Goal: Task Accomplishment & Management: Complete application form

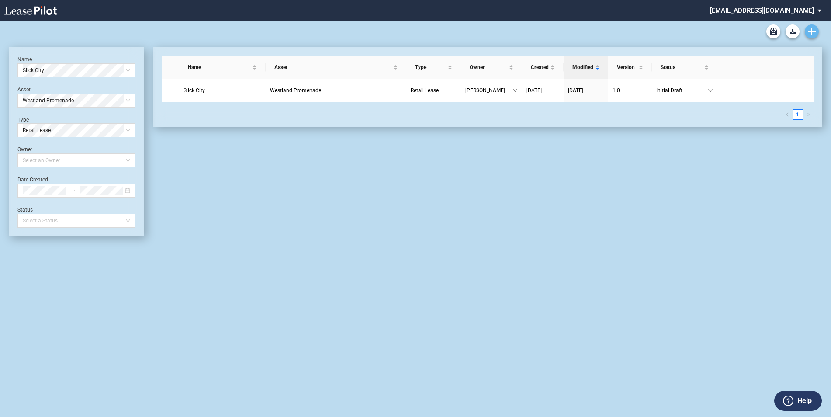
click at [814, 26] on link "Create new document" at bounding box center [812, 31] width 14 height 14
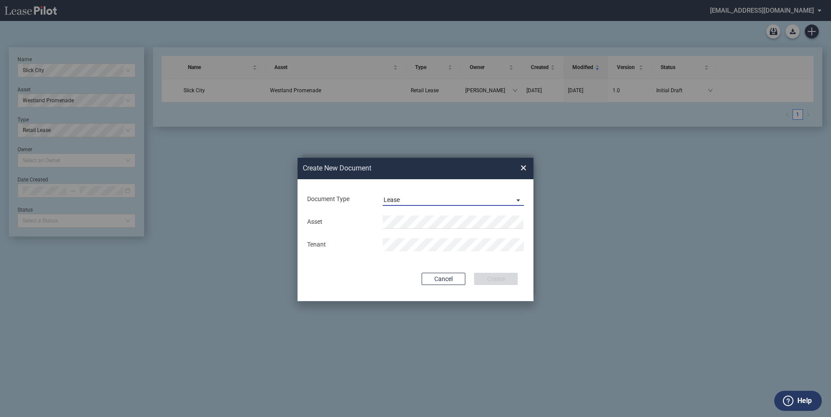
click at [449, 194] on md-select-value "Lease" at bounding box center [453, 199] width 141 height 13
click at [425, 217] on md-option "Amendment" at bounding box center [454, 220] width 155 height 21
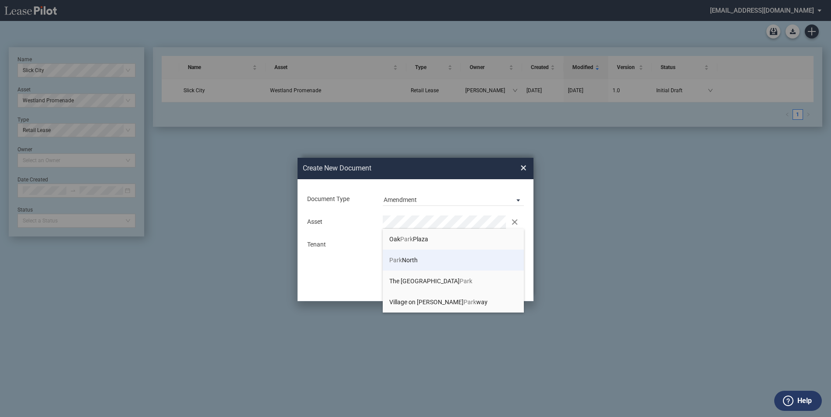
click at [420, 258] on li "Park North" at bounding box center [453, 259] width 141 height 21
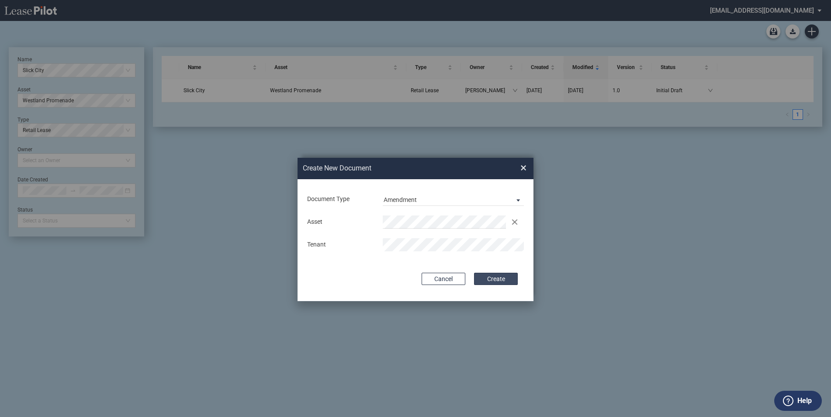
click at [502, 276] on button "Create" at bounding box center [496, 279] width 44 height 12
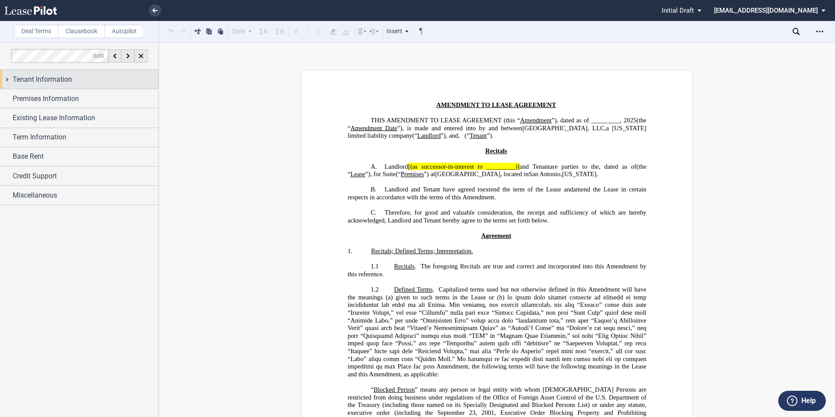
click at [59, 83] on span "Tenant Information" at bounding box center [42, 79] width 59 height 10
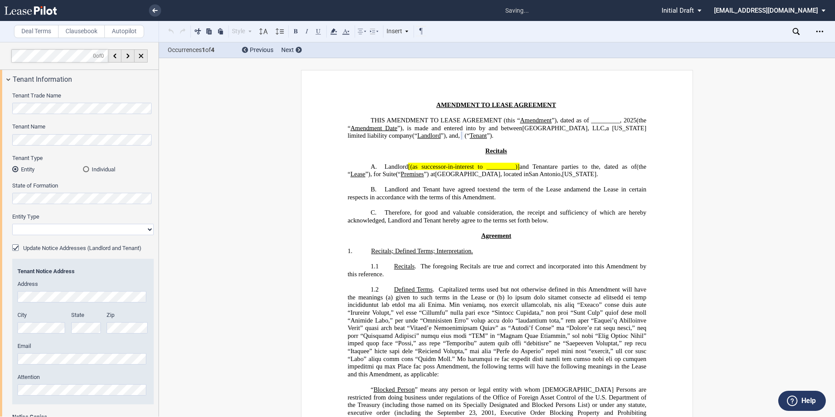
click at [37, 226] on select "Corporation Limited Liability Company General Partnership Limited Partnership O…" at bounding box center [83, 229] width 142 height 11
select select "limited liability company"
click at [12, 224] on select "Corporation Limited Liability Company General Partnership Limited Partnership O…" at bounding box center [83, 229] width 142 height 11
click at [16, 246] on div "Update Notice Addresses (Landlord and Tenant)" at bounding box center [16, 248] width 9 height 9
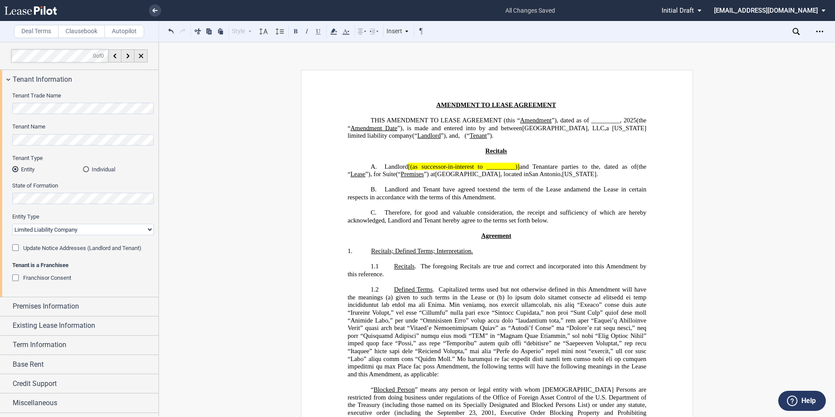
click at [16, 276] on div "Franchisor Consent" at bounding box center [16, 278] width 9 height 9
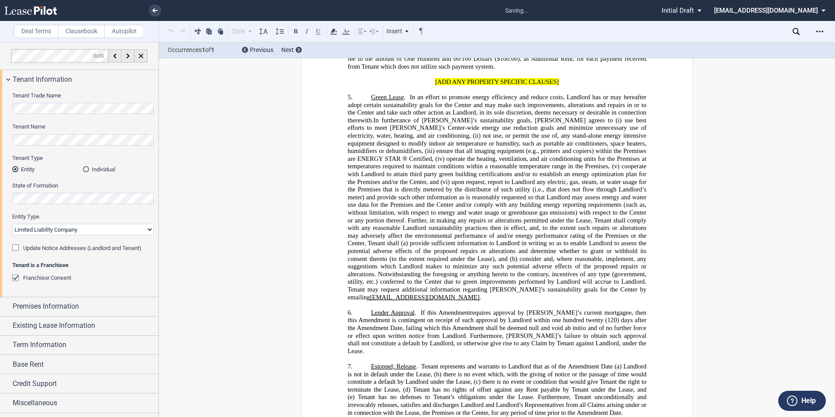
scroll to position [1327, 0]
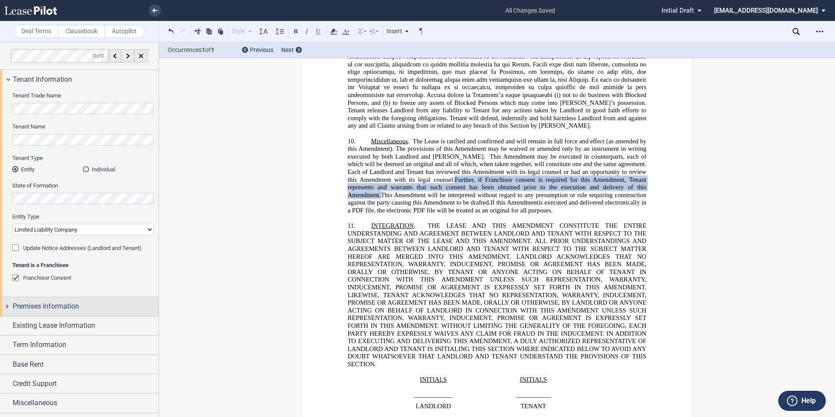
click at [10, 306] on div "Premises Information" at bounding box center [79, 306] width 159 height 19
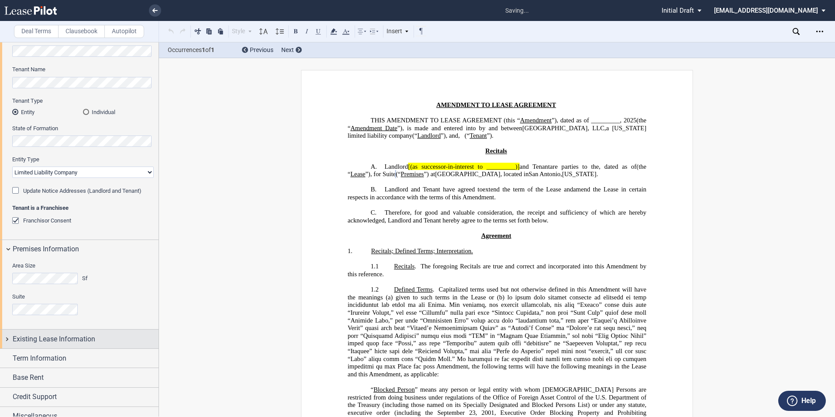
scroll to position [67, 0]
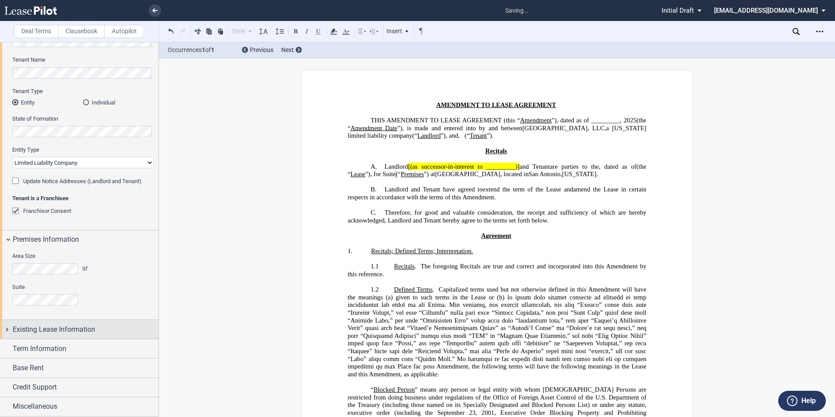
click at [11, 330] on div "Existing Lease Information" at bounding box center [79, 329] width 159 height 19
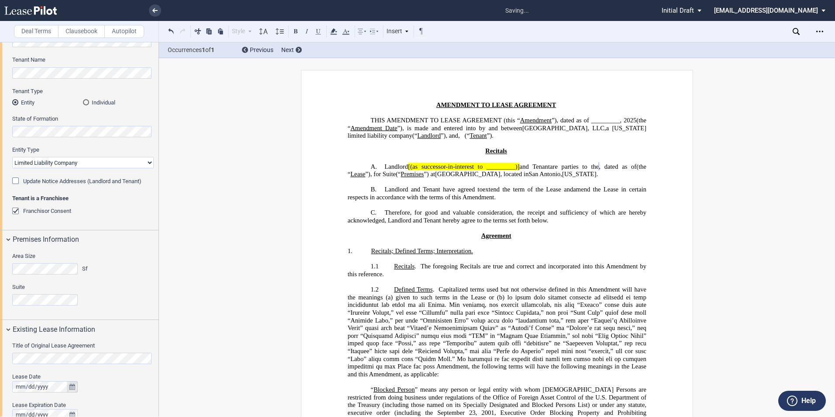
click at [69, 387] on icon "true" at bounding box center [72, 387] width 6 height 6
click at [147, 268] on icon "button" at bounding box center [149, 266] width 4 height 7
click at [147, 267] on icon "button" at bounding box center [149, 266] width 4 height 7
click at [41, 267] on button "previous" at bounding box center [39, 266] width 18 height 15
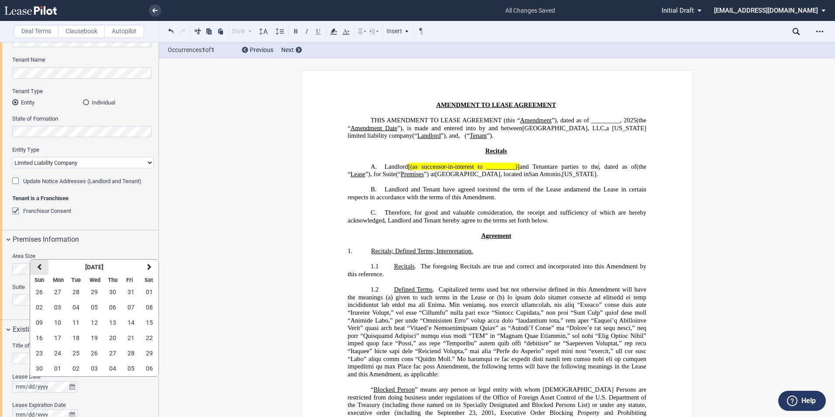
click at [41, 267] on button "previous" at bounding box center [39, 266] width 18 height 15
click at [41, 267] on icon "button" at bounding box center [39, 266] width 4 height 7
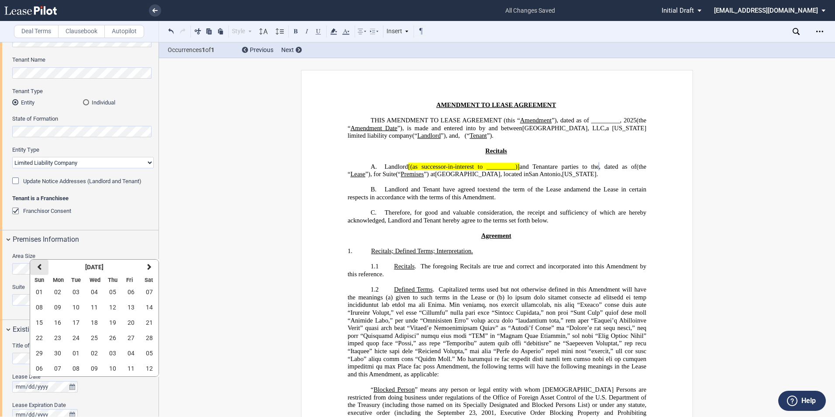
click at [41, 267] on icon "button" at bounding box center [39, 266] width 4 height 7
click at [114, 335] on span "20" at bounding box center [112, 337] width 7 height 7
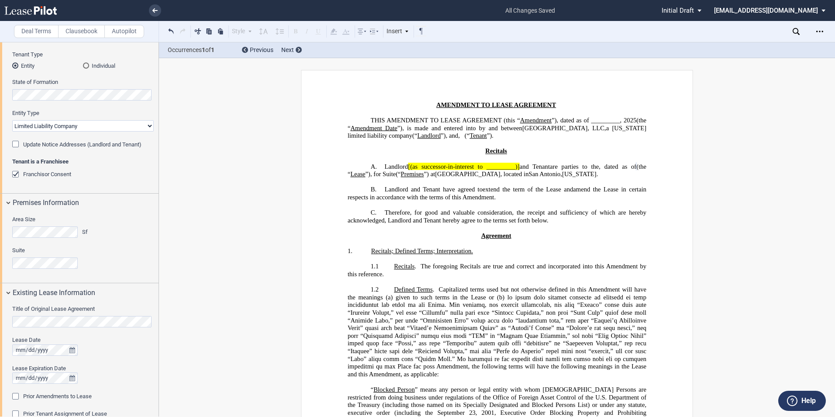
scroll to position [126, 0]
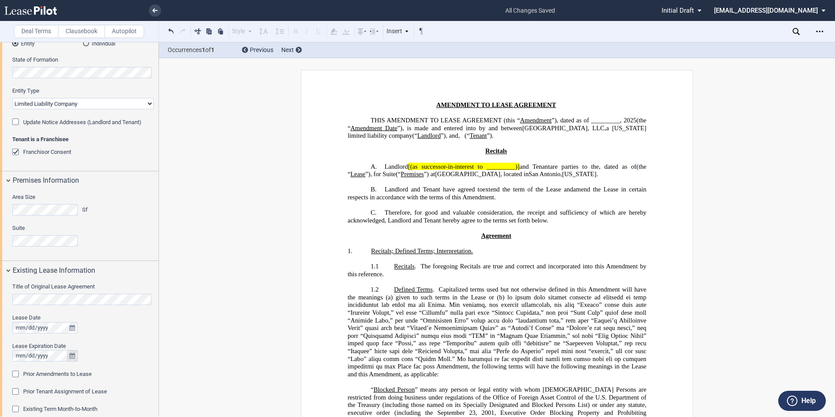
click at [73, 357] on icon "true" at bounding box center [72, 356] width 6 height 6
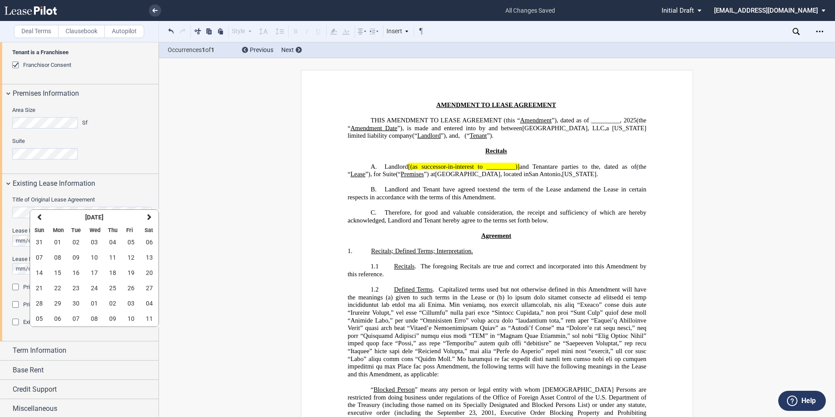
scroll to position [215, 0]
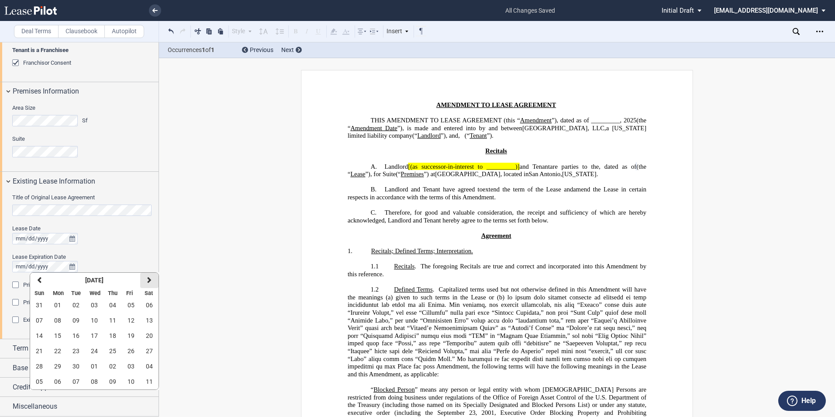
click at [148, 278] on icon "button" at bounding box center [149, 279] width 4 height 7
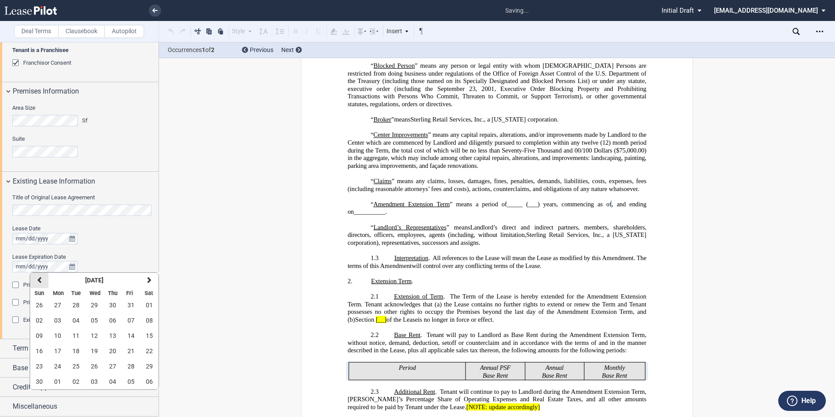
scroll to position [341, 0]
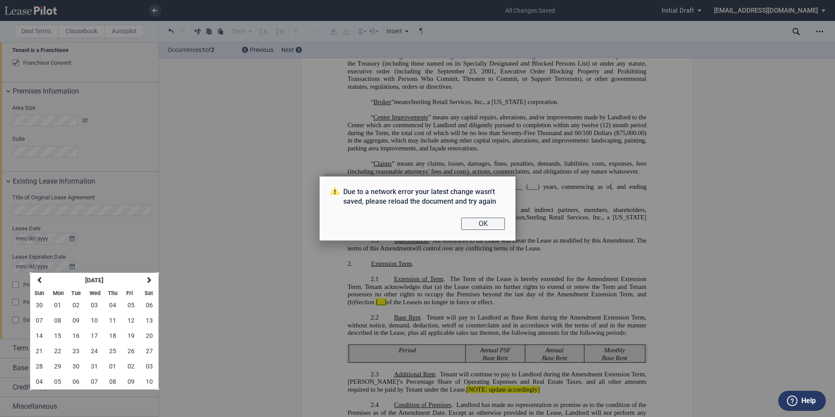
click at [486, 219] on button "OK" at bounding box center [483, 224] width 44 height 12
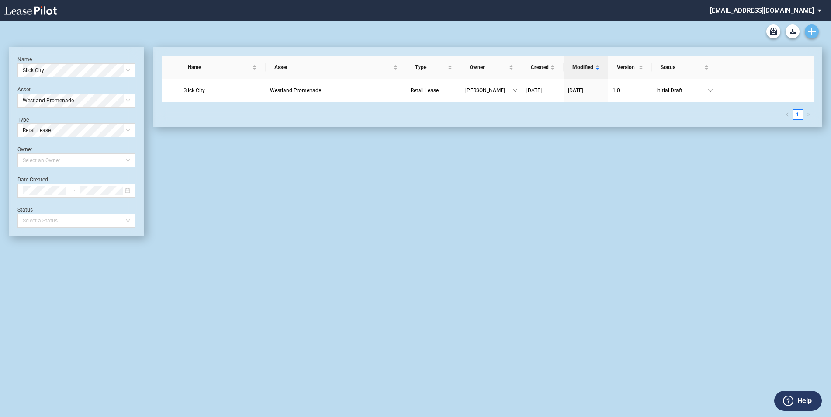
click at [809, 32] on icon "Create new document" at bounding box center [812, 32] width 8 height 8
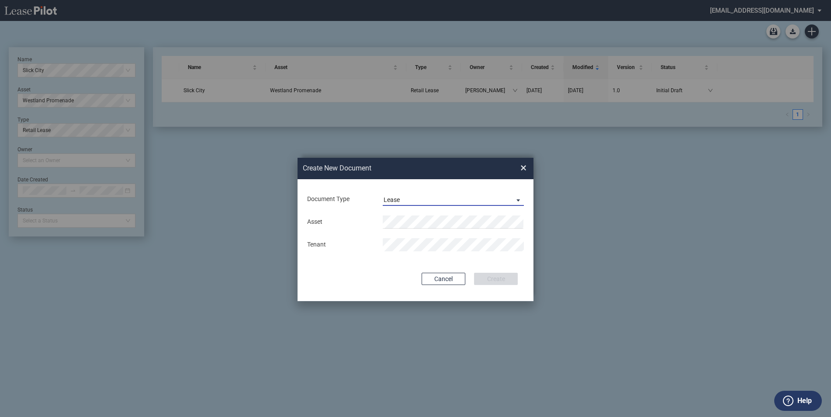
click at [436, 204] on span "Lease" at bounding box center [446, 200] width 125 height 9
click at [413, 218] on div "Amendment" at bounding box center [403, 221] width 38 height 10
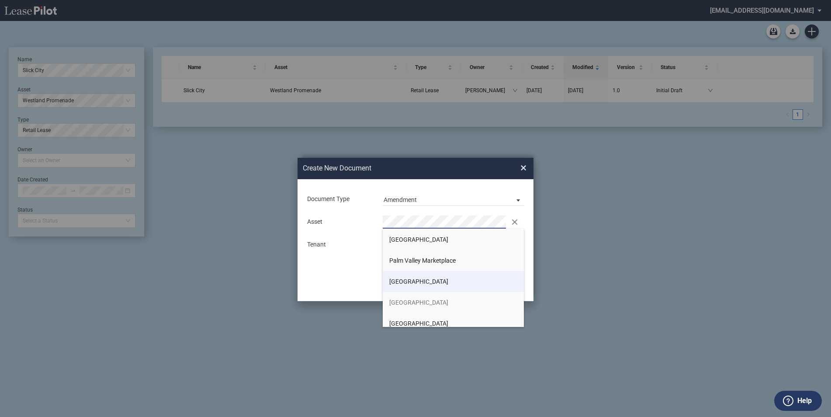
scroll to position [21, 0]
click at [410, 294] on li "[GEOGRAPHIC_DATA]" at bounding box center [453, 301] width 141 height 21
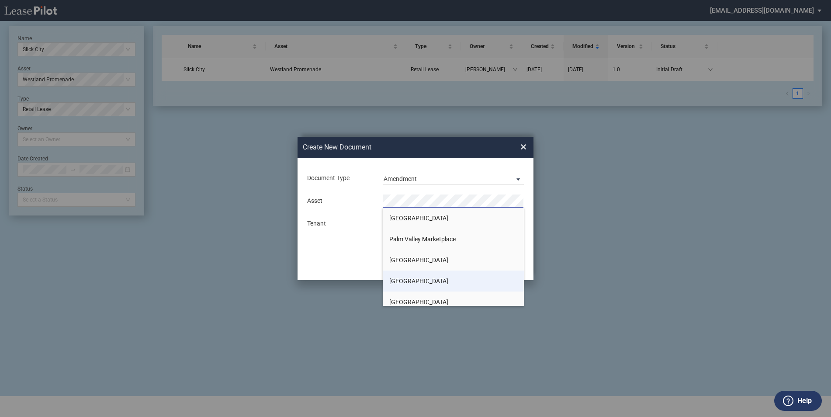
click at [409, 277] on span "[GEOGRAPHIC_DATA]" at bounding box center [418, 280] width 59 height 7
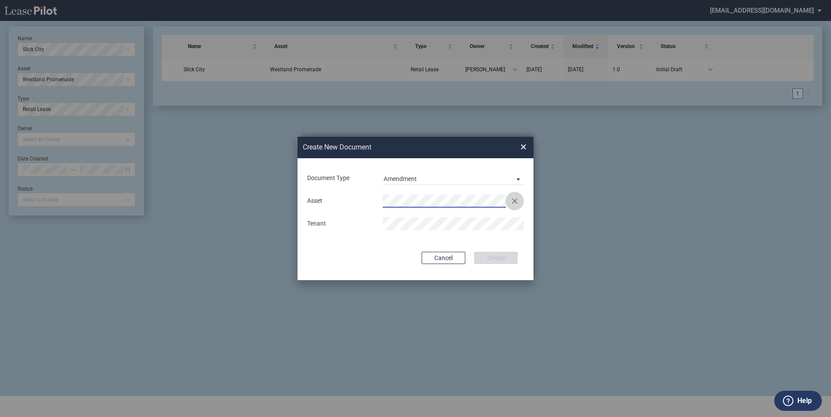
click at [515, 200] on button "Clear" at bounding box center [514, 200] width 13 height 13
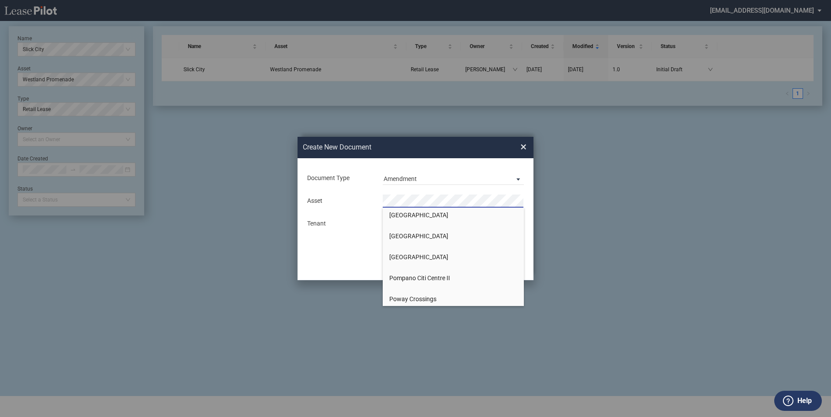
scroll to position [785, 0]
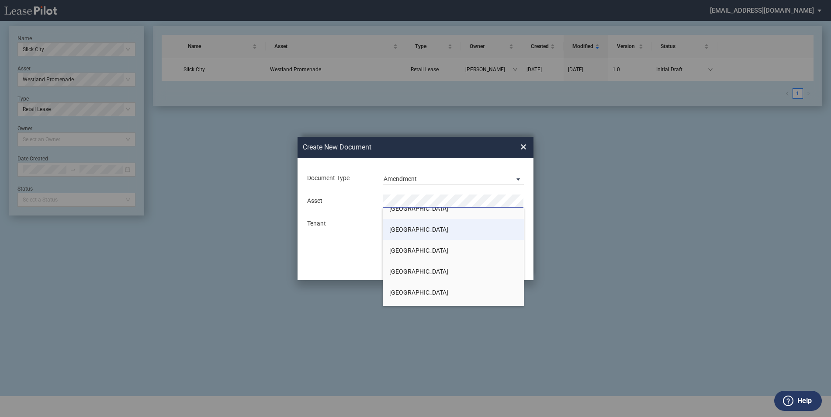
click at [415, 232] on span "[GEOGRAPHIC_DATA]" at bounding box center [418, 229] width 59 height 7
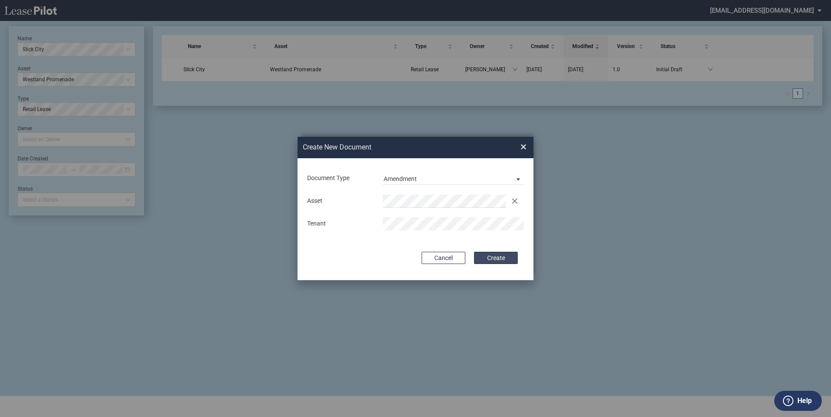
click at [499, 256] on button "Create" at bounding box center [496, 258] width 44 height 12
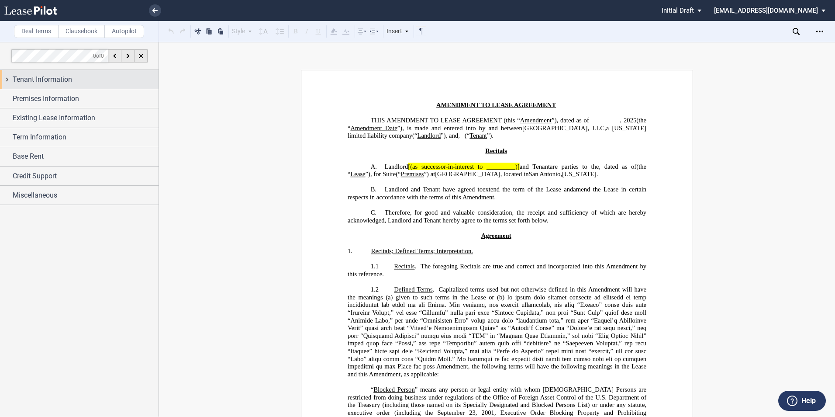
click at [53, 80] on span "Tenant Information" at bounding box center [42, 79] width 59 height 10
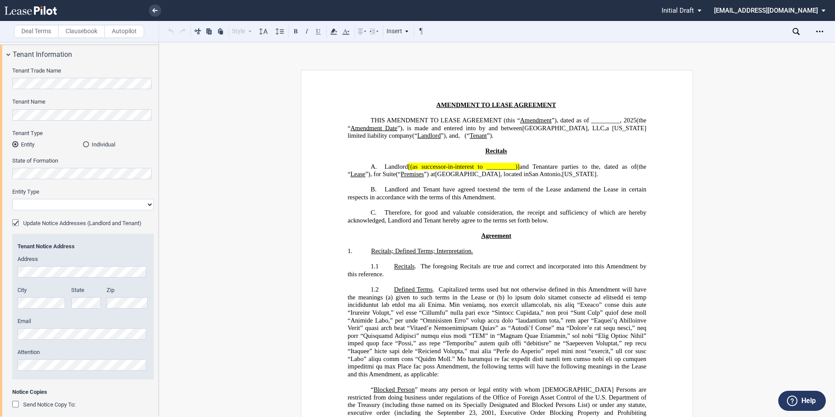
scroll to position [28, 0]
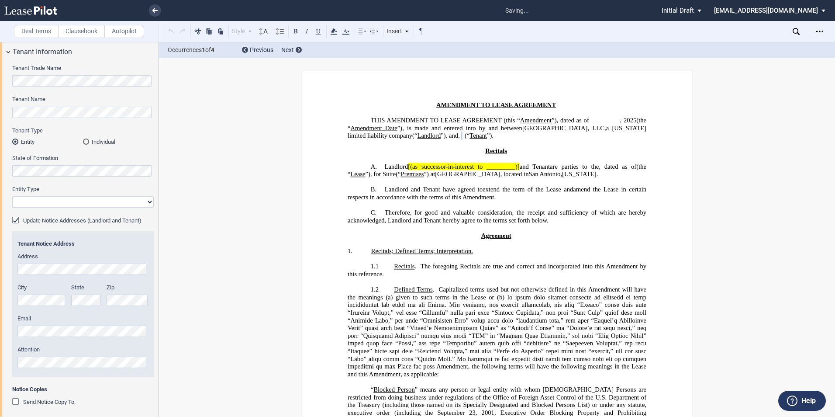
click at [44, 196] on div "Entity Type Corporation Limited Liability Company General Partnership Limited P…" at bounding box center [83, 196] width 142 height 22
click at [45, 207] on select "Corporation Limited Liability Company General Partnership Limited Partnership O…" at bounding box center [83, 201] width 142 height 11
select select "limited liability company"
click at [12, 196] on select "Corporation Limited Liability Company General Partnership Limited Partnership O…" at bounding box center [83, 201] width 142 height 11
click at [15, 221] on div "Update Notice Addresses (Landlord and Tenant)" at bounding box center [16, 221] width 9 height 9
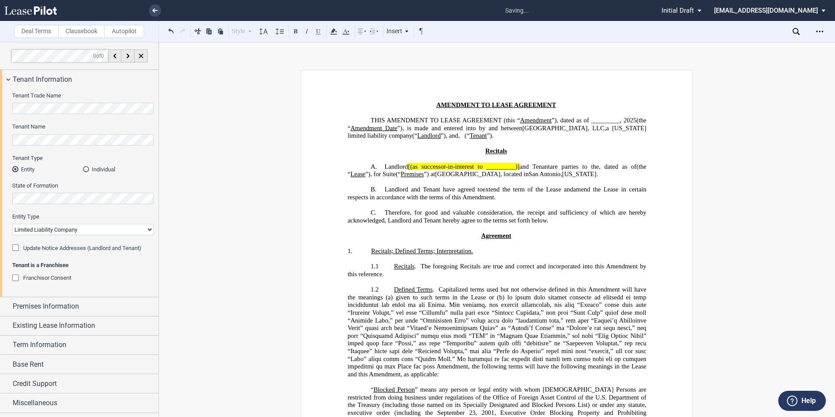
scroll to position [0, 0]
click at [14, 276] on div "Franchisor Consent" at bounding box center [16, 278] width 9 height 9
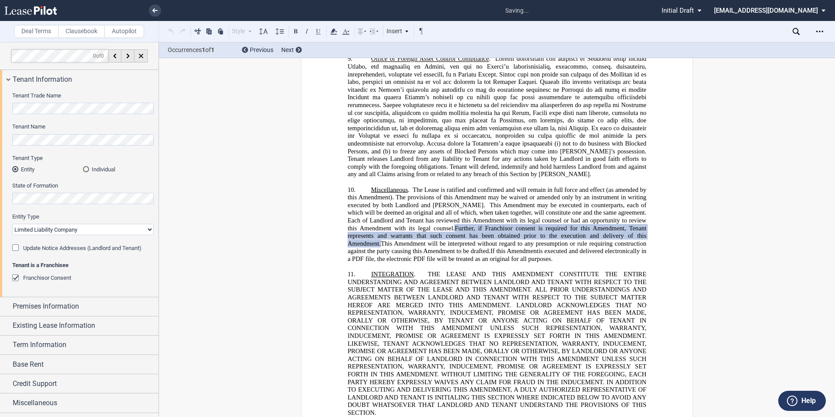
scroll to position [1327, 0]
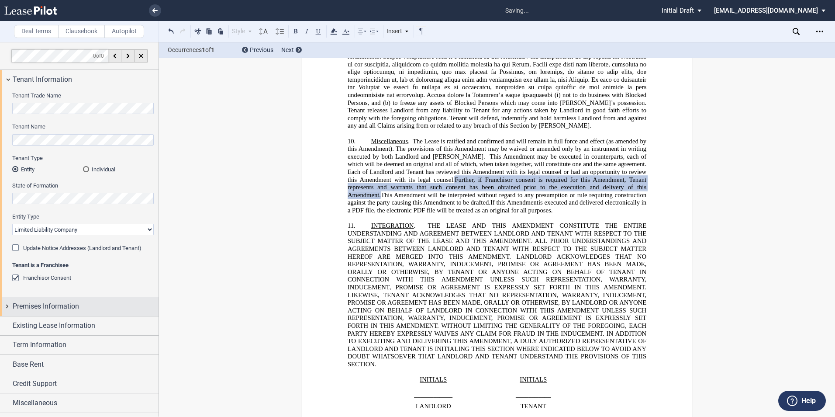
click at [7, 306] on div "Premises Information" at bounding box center [79, 306] width 159 height 19
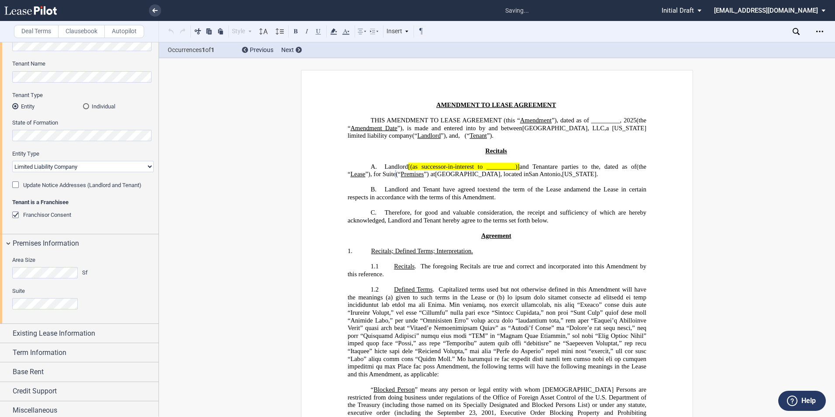
scroll to position [67, 0]
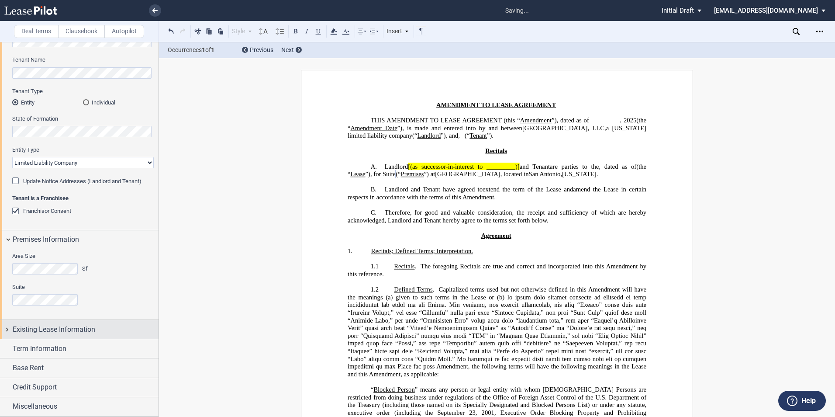
click at [44, 327] on span "Existing Lease Information" at bounding box center [54, 329] width 83 height 10
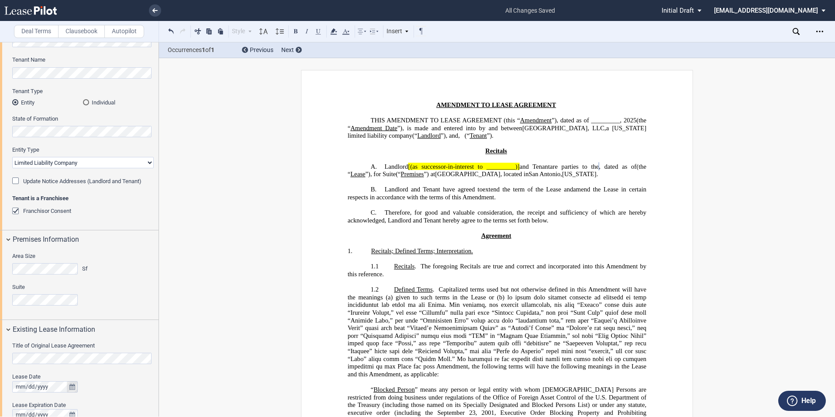
click at [71, 390] on button "true" at bounding box center [72, 386] width 11 height 11
click at [42, 266] on button "previous" at bounding box center [39, 266] width 18 height 15
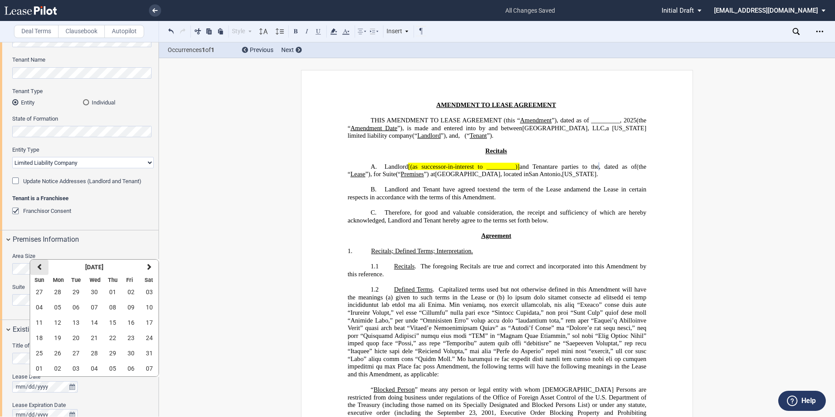
click at [42, 266] on button "previous" at bounding box center [39, 266] width 18 height 15
click at [113, 339] on span "20" at bounding box center [112, 337] width 7 height 7
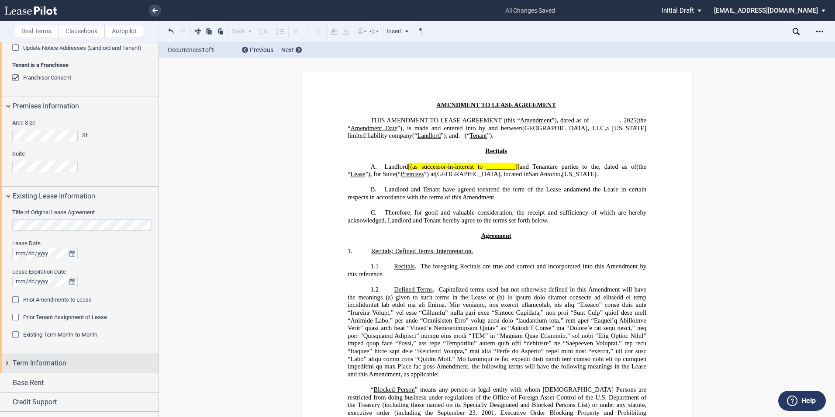
scroll to position [215, 0]
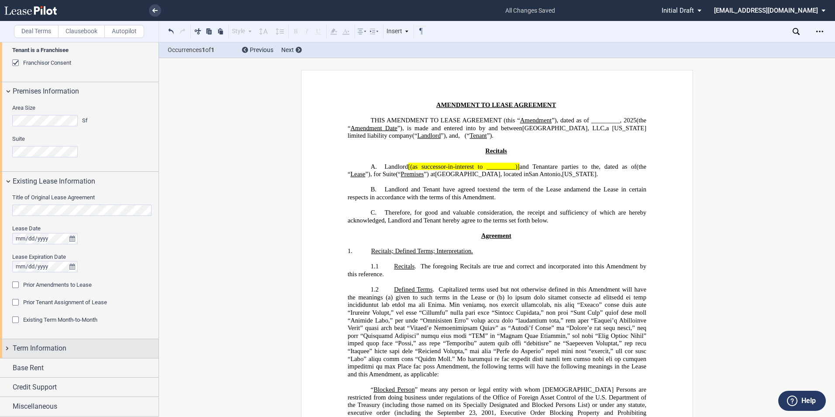
click at [9, 349] on div "Term Information" at bounding box center [79, 348] width 159 height 19
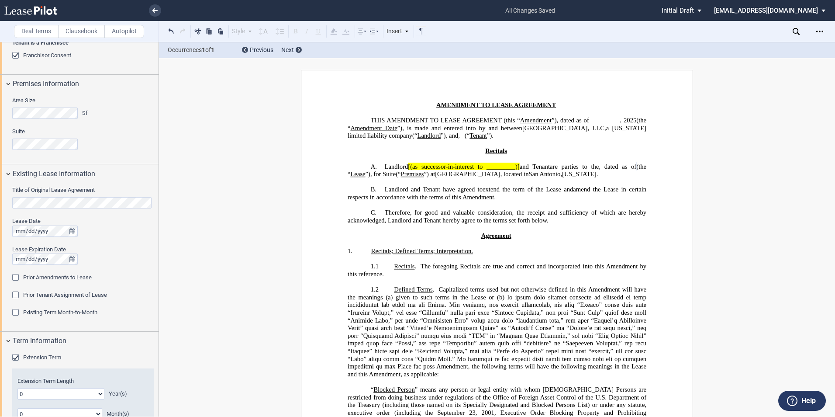
scroll to position [223, 0]
click at [14, 358] on div "Extension Term" at bounding box center [16, 357] width 9 height 9
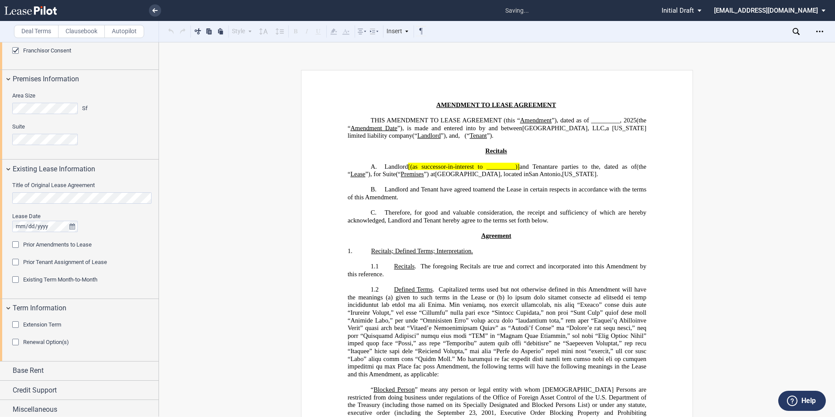
scroll to position [230, 0]
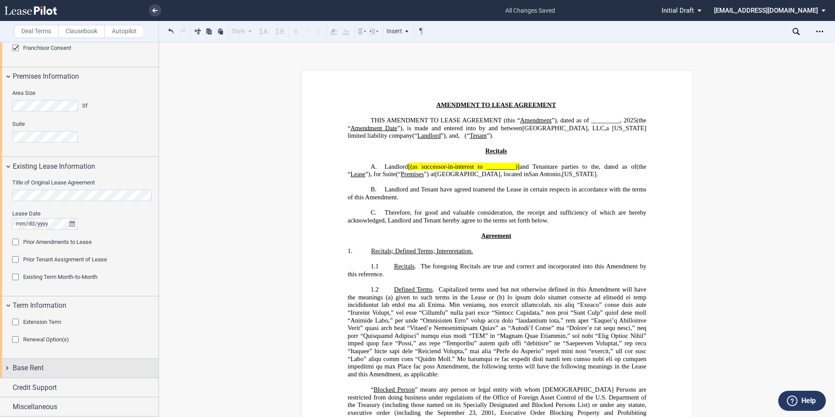
click at [5, 368] on div "Base Rent" at bounding box center [79, 368] width 159 height 19
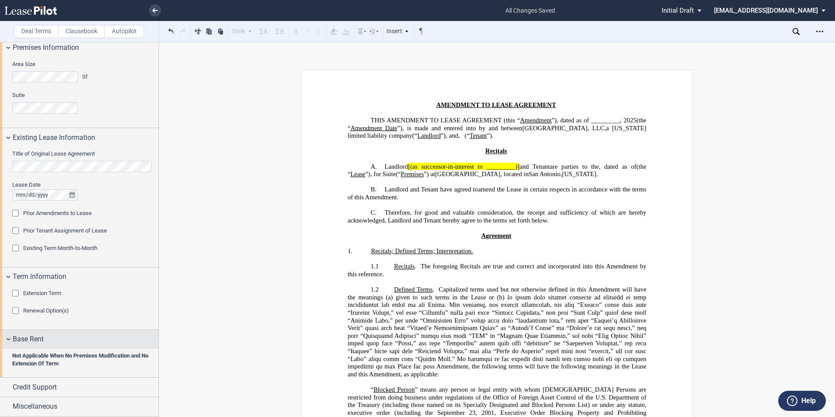
scroll to position [250, 0]
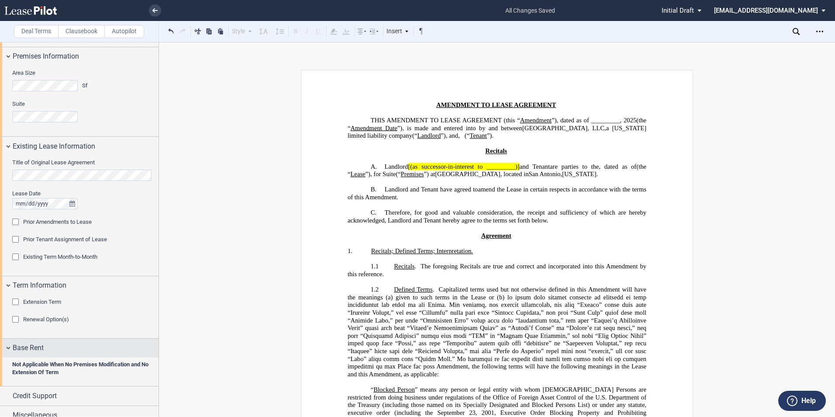
click at [8, 349] on div "Base Rent" at bounding box center [79, 348] width 159 height 19
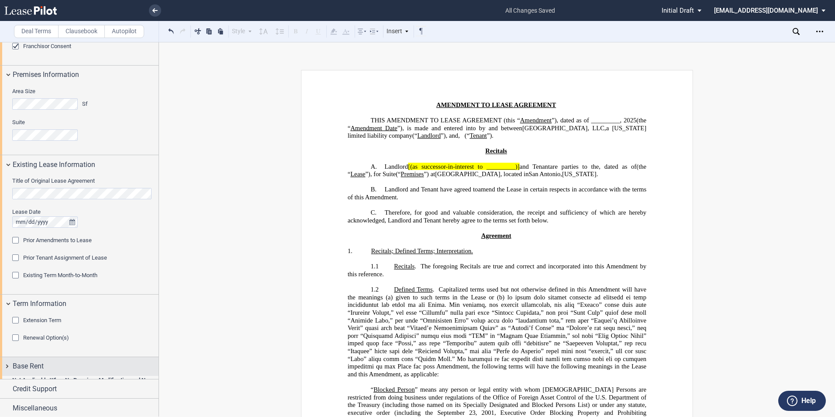
scroll to position [230, 0]
click at [7, 387] on div "Credit Support" at bounding box center [79, 387] width 159 height 19
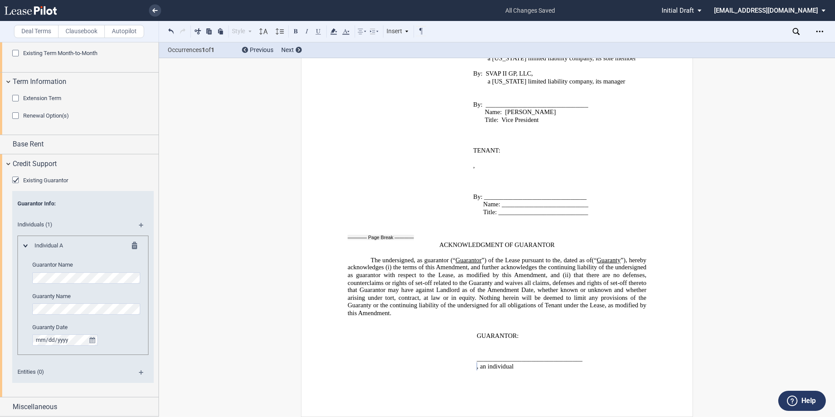
scroll to position [0, 0]
click at [66, 300] on label "Guaranty Name" at bounding box center [87, 296] width 110 height 8
click at [8, 406] on div "Miscellaneous" at bounding box center [79, 406] width 159 height 19
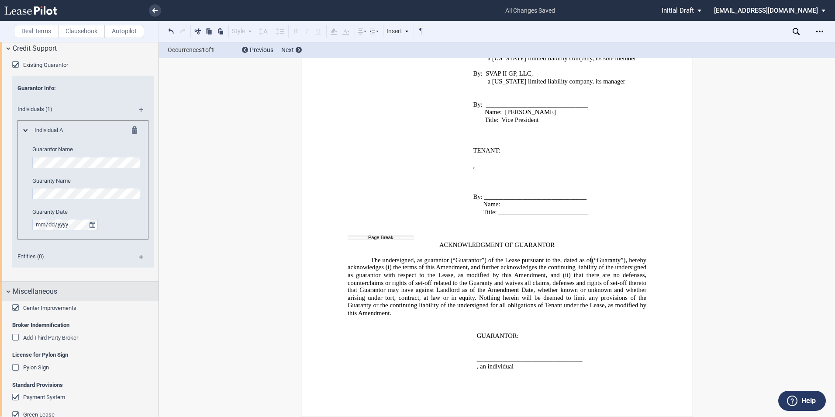
scroll to position [578, 0]
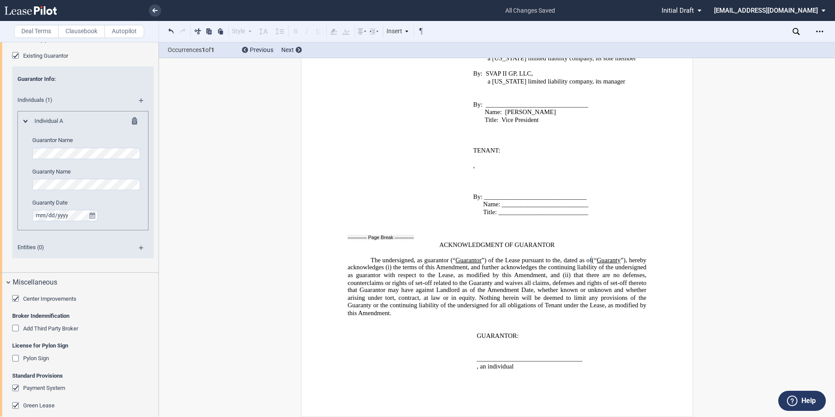
drag, startPoint x: 16, startPoint y: 298, endPoint x: 25, endPoint y: 318, distance: 21.7
click at [16, 298] on div "Center Improvements" at bounding box center [16, 299] width 9 height 9
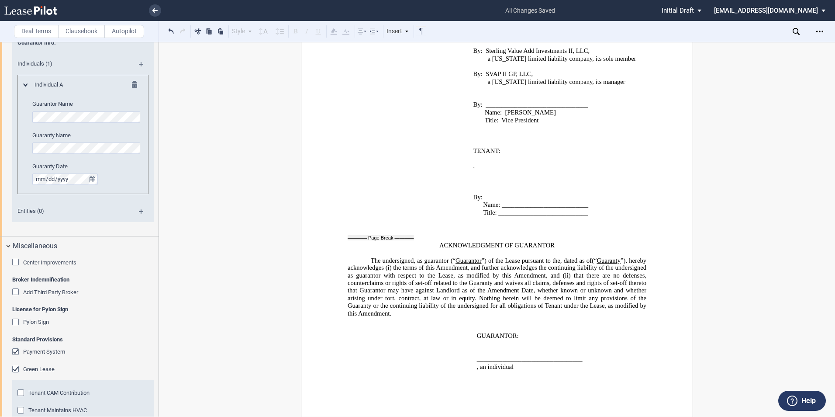
scroll to position [626, 0]
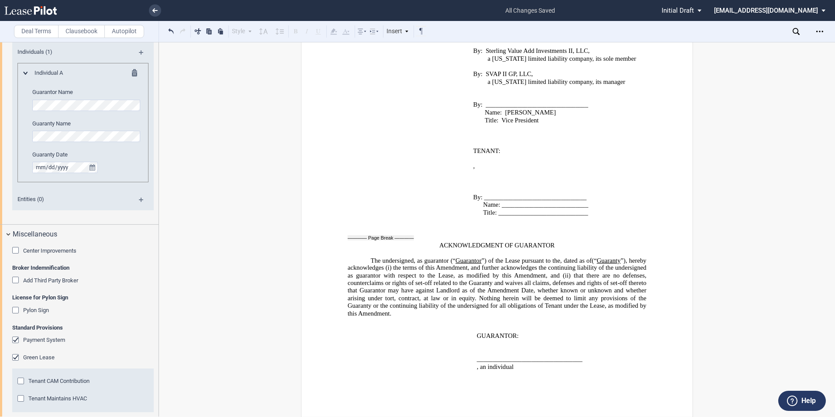
click at [14, 356] on div "Green Lease" at bounding box center [16, 358] width 9 height 9
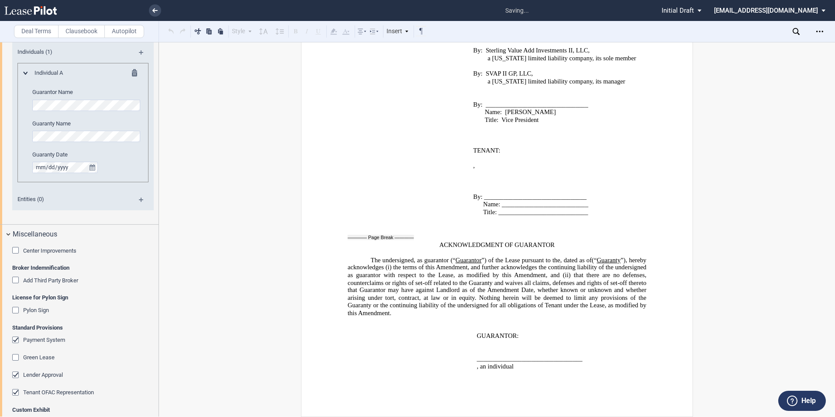
click at [15, 374] on div "Lender Approval" at bounding box center [16, 375] width 9 height 9
click at [13, 392] on div "Tenant OFAC Representation" at bounding box center [16, 393] width 9 height 9
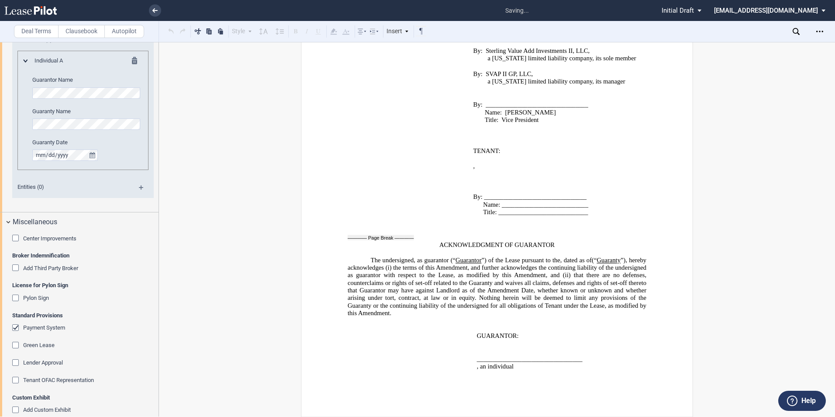
scroll to position [651, 0]
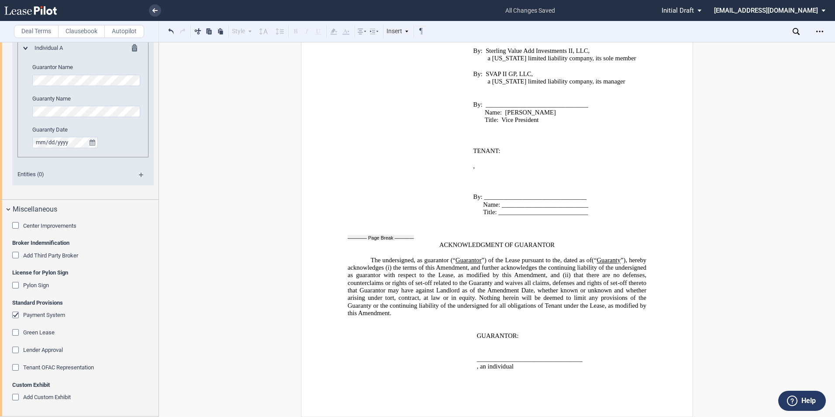
click at [15, 397] on div "Add Custom Exhibit" at bounding box center [16, 398] width 9 height 9
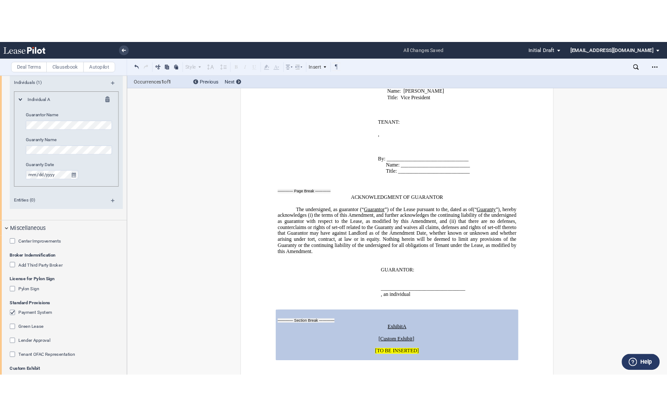
scroll to position [628, 0]
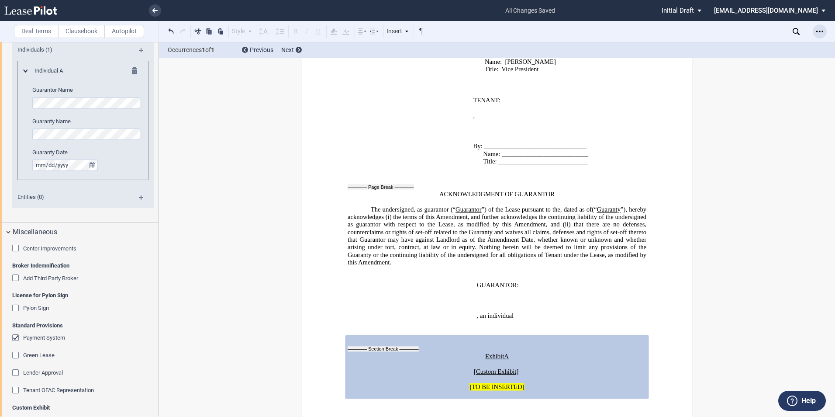
click at [814, 29] on div "Open Lease options menu" at bounding box center [820, 31] width 14 height 14
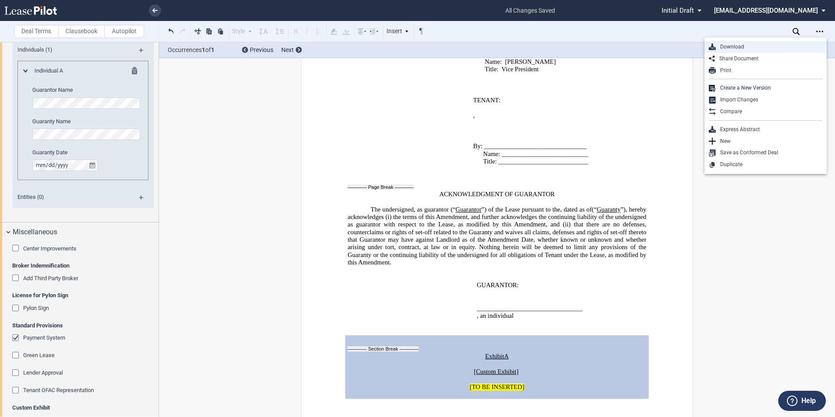
click at [724, 47] on div "Download" at bounding box center [769, 46] width 107 height 7
